Goal: Transaction & Acquisition: Download file/media

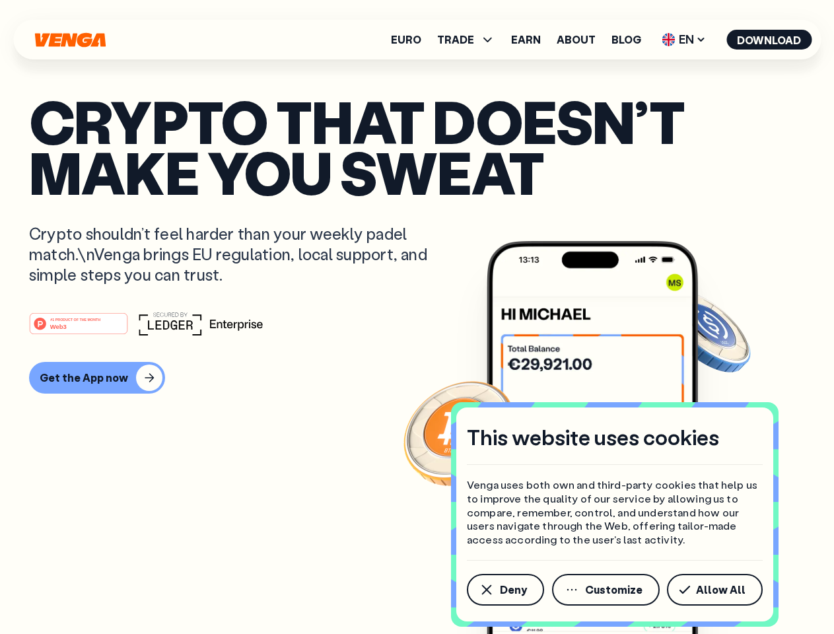
click at [416, 317] on div "#1 PRODUCT OF THE MONTH Web3" at bounding box center [417, 324] width 776 height 24
click at [504, 589] on span "Deny" at bounding box center [513, 589] width 27 height 11
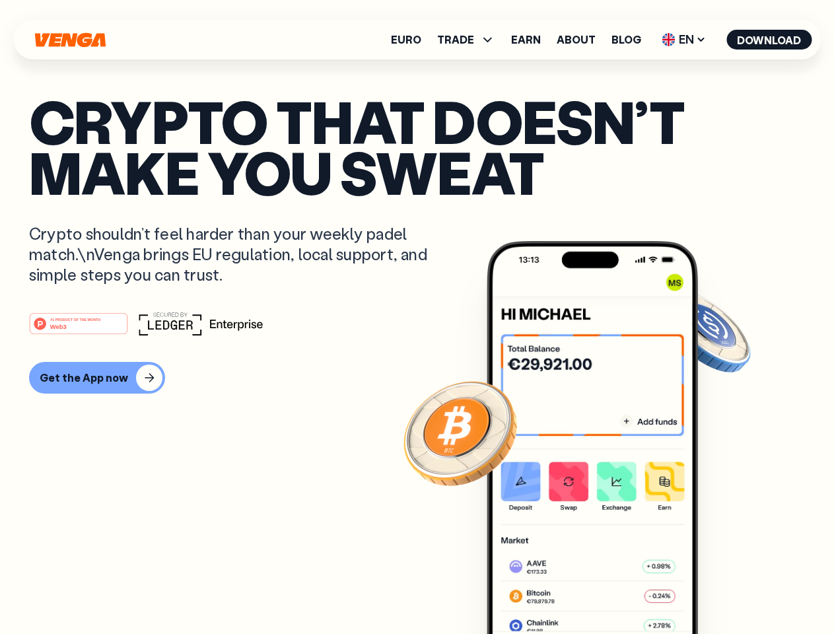
click at [607, 589] on img at bounding box center [591, 462] width 211 height 442
click at [717, 589] on article "Crypto that doesn’t make you sweat Crypto shouldn’t feel harder than your weekl…" at bounding box center [417, 343] width 776 height 495
click at [470, 40] on span "TRADE" at bounding box center [455, 39] width 37 height 11
click at [684, 40] on span "EN" at bounding box center [683, 39] width 53 height 21
click at [769, 40] on button "Download" at bounding box center [768, 40] width 85 height 20
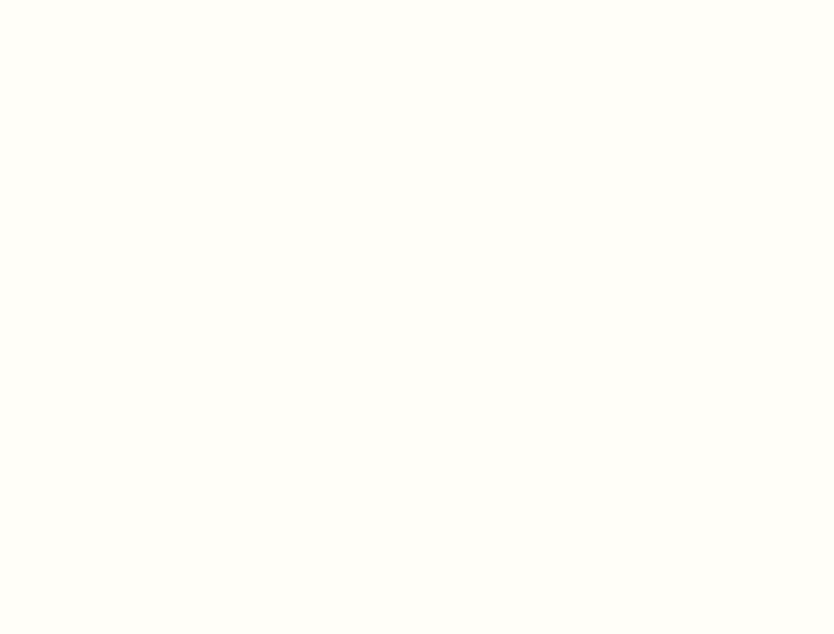
click at [416, 0] on html "This website uses cookies Venga uses both own and third-party cookies that help…" at bounding box center [417, 0] width 834 height 0
click at [95, 0] on html "This website uses cookies Venga uses both own and third-party cookies that help…" at bounding box center [417, 0] width 834 height 0
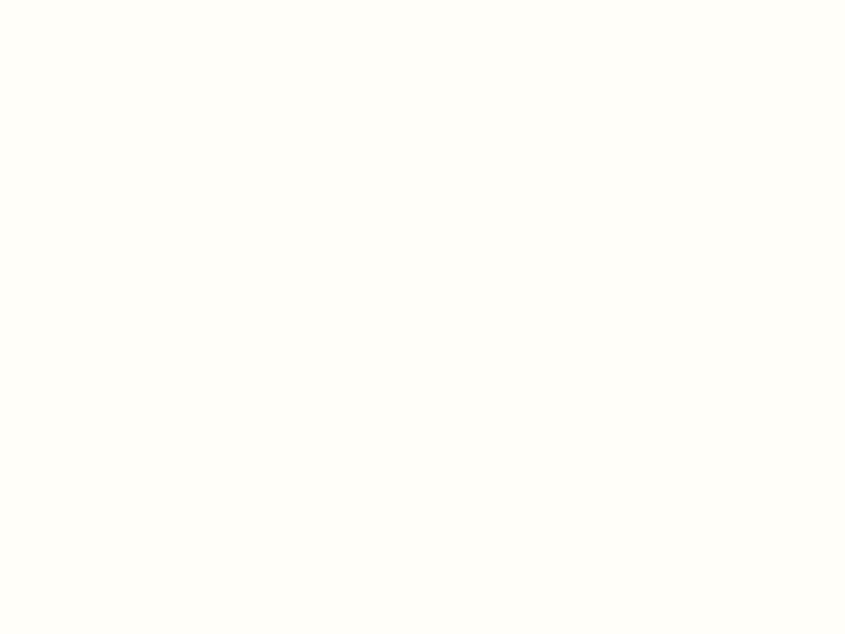
click at [81, 0] on html "This website uses cookies Venga uses both own and third-party cookies that help…" at bounding box center [422, 0] width 845 height 0
